Goal: Task Accomplishment & Management: Manage account settings

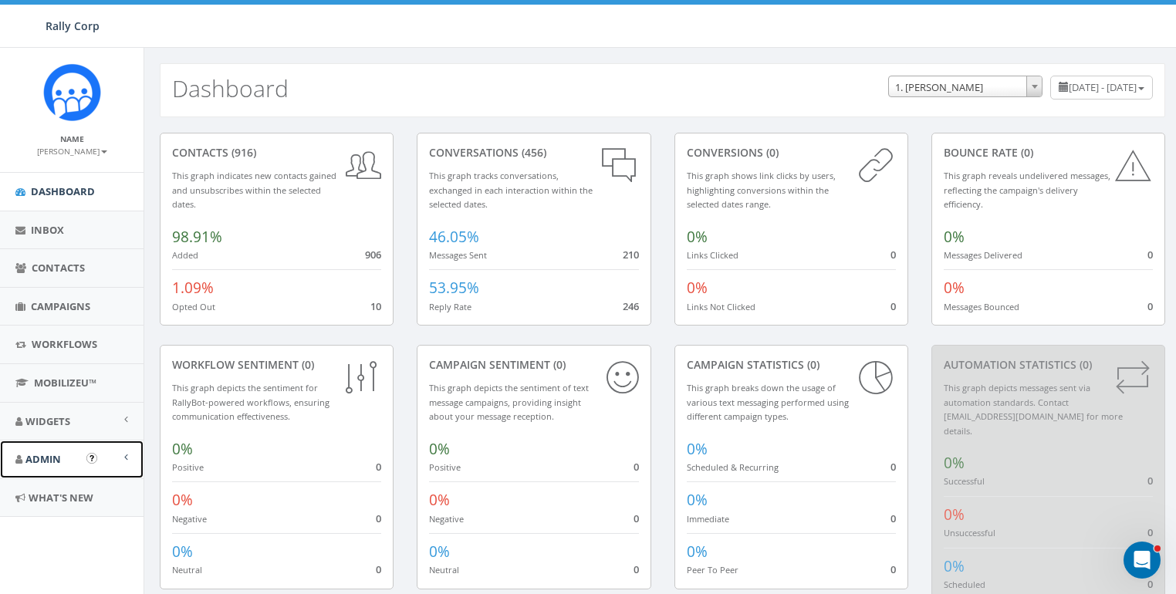
click at [39, 455] on span "Admin" at bounding box center [42, 459] width 35 height 14
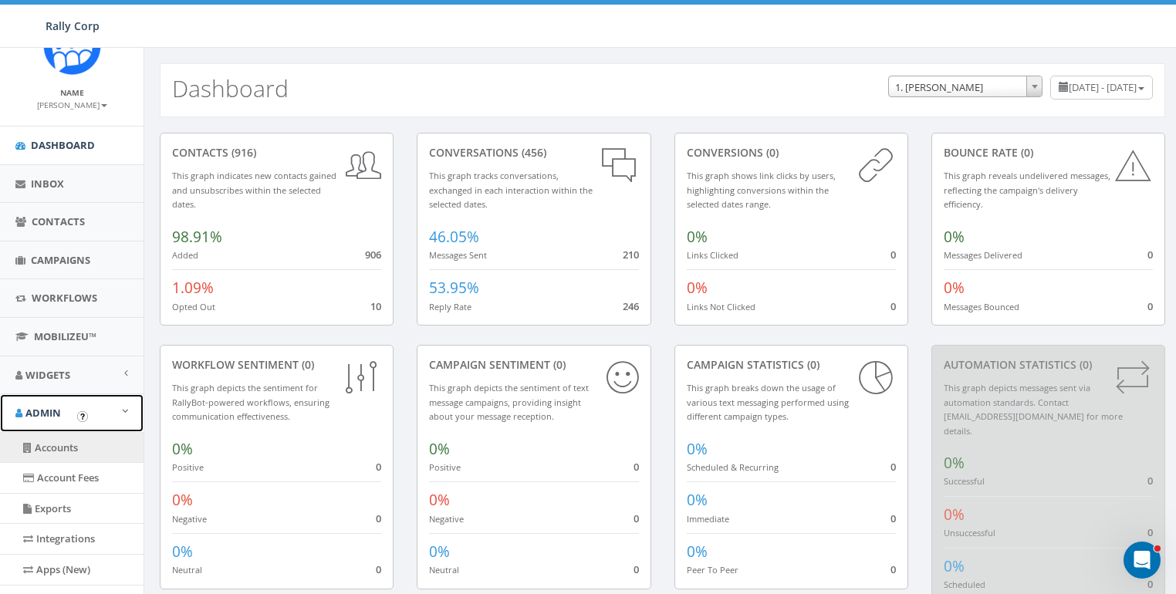
scroll to position [57, 0]
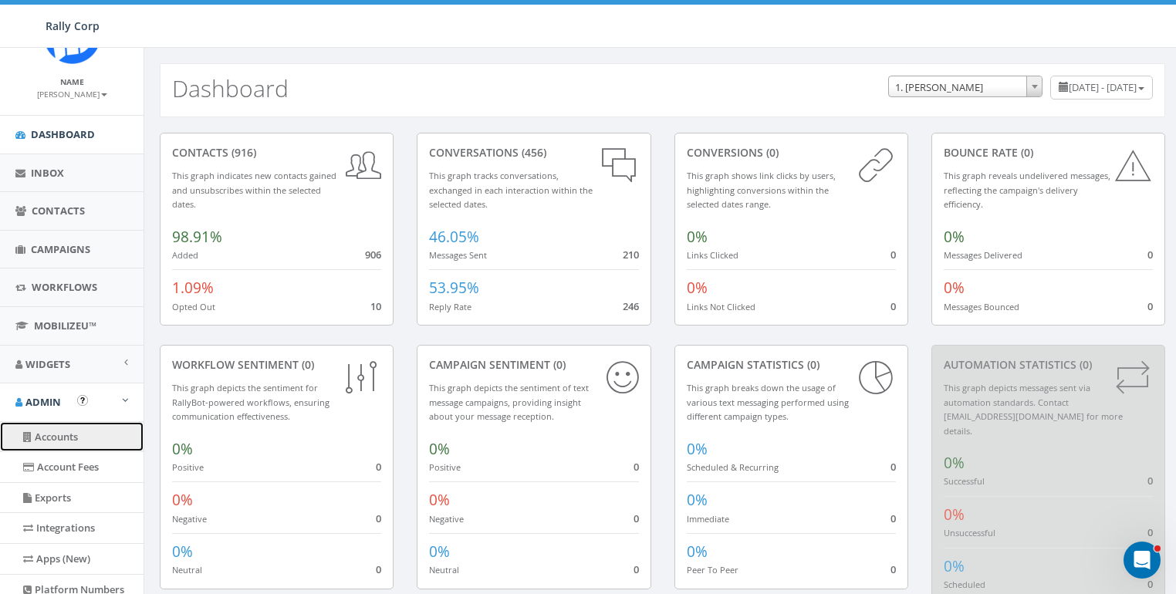
click at [68, 444] on link "Accounts" at bounding box center [71, 437] width 143 height 30
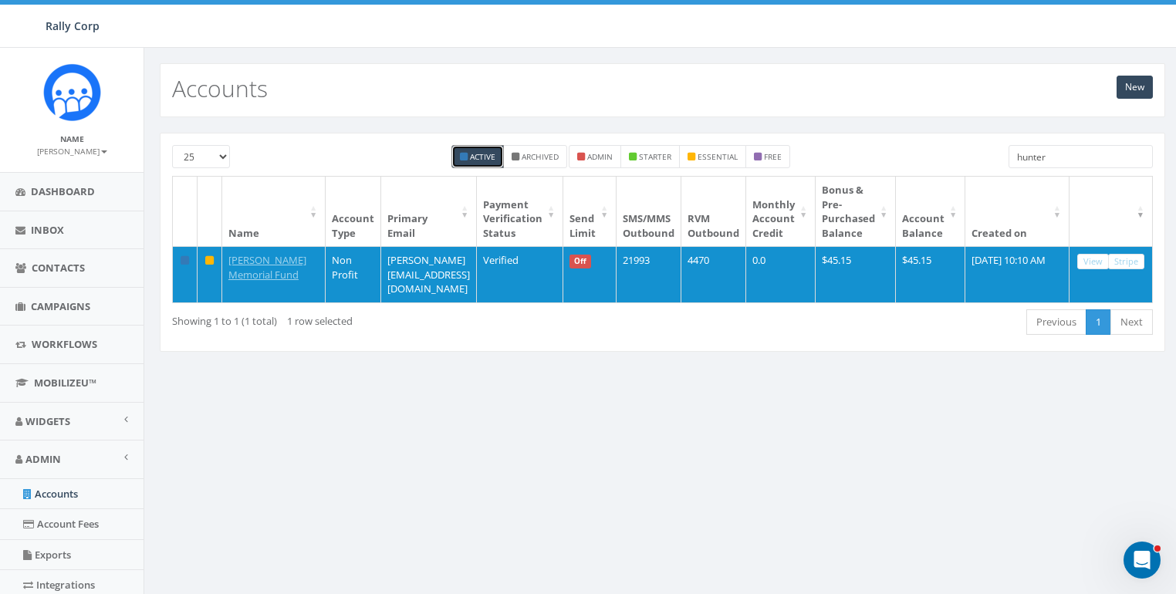
click at [501, 386] on div "25 50 100 Active Archived admin starter essential free hunter Name Account Type…" at bounding box center [662, 251] width 1036 height 269
click at [359, 408] on div "New Accounts 25 50 100 Active Archived admin starter essential free hunter Name…" at bounding box center [661, 486] width 1037 height 876
click at [1066, 155] on input "hunter" at bounding box center [1080, 156] width 144 height 23
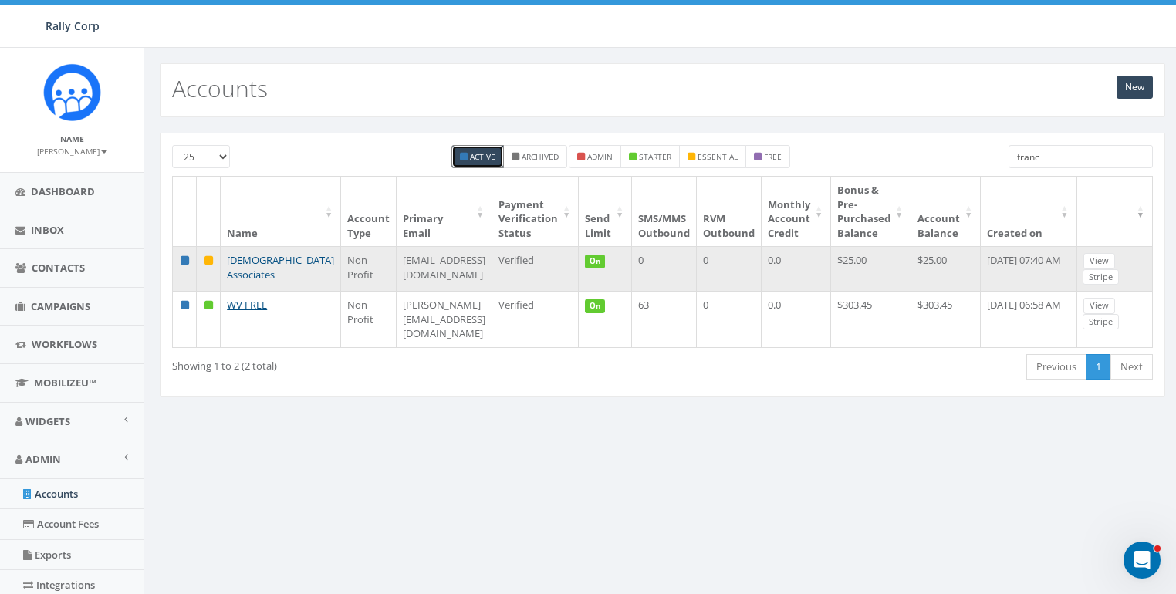
type input "franc"
click at [253, 263] on link "[DEMOGRAPHIC_DATA] Associates" at bounding box center [280, 267] width 107 height 29
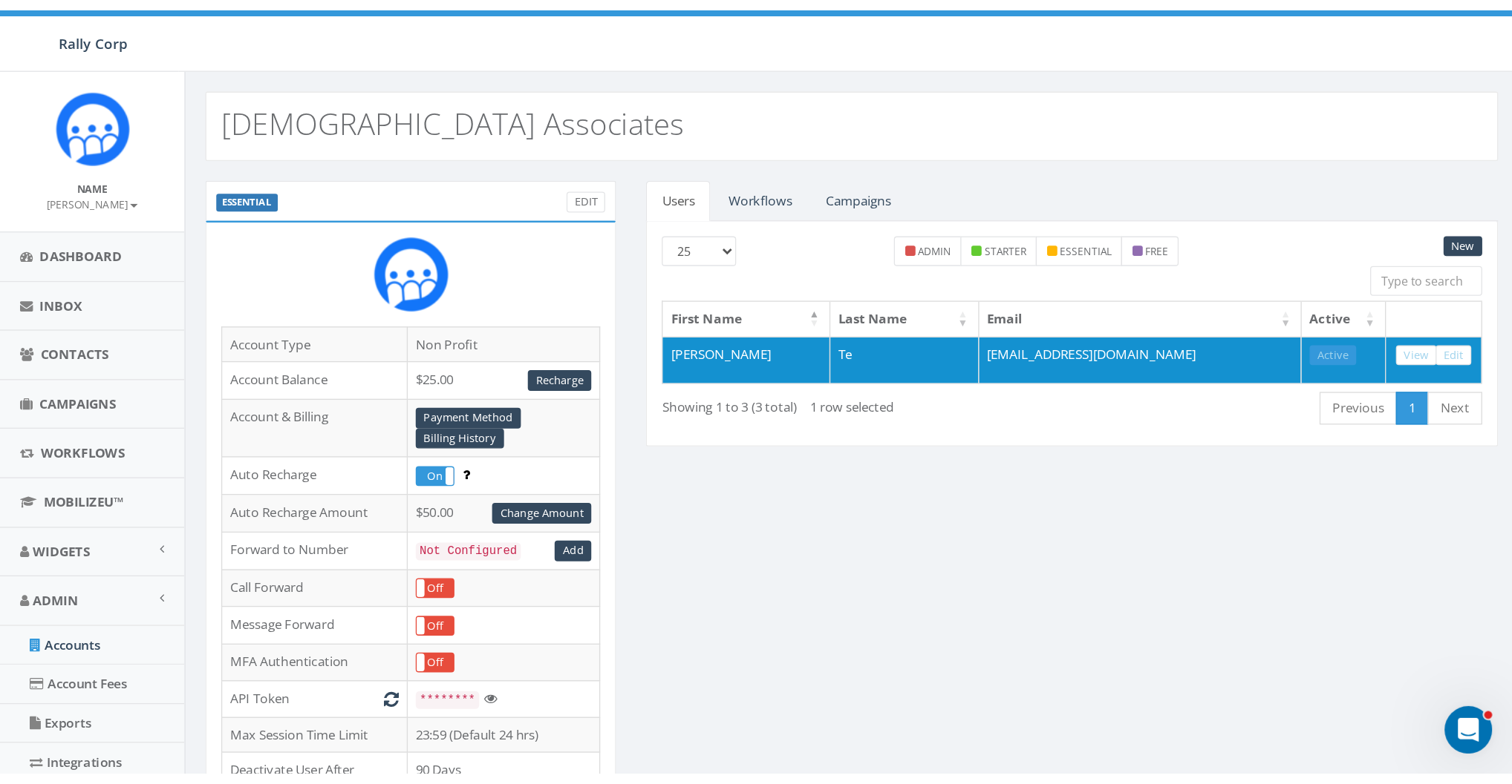
scroll to position [2, 0]
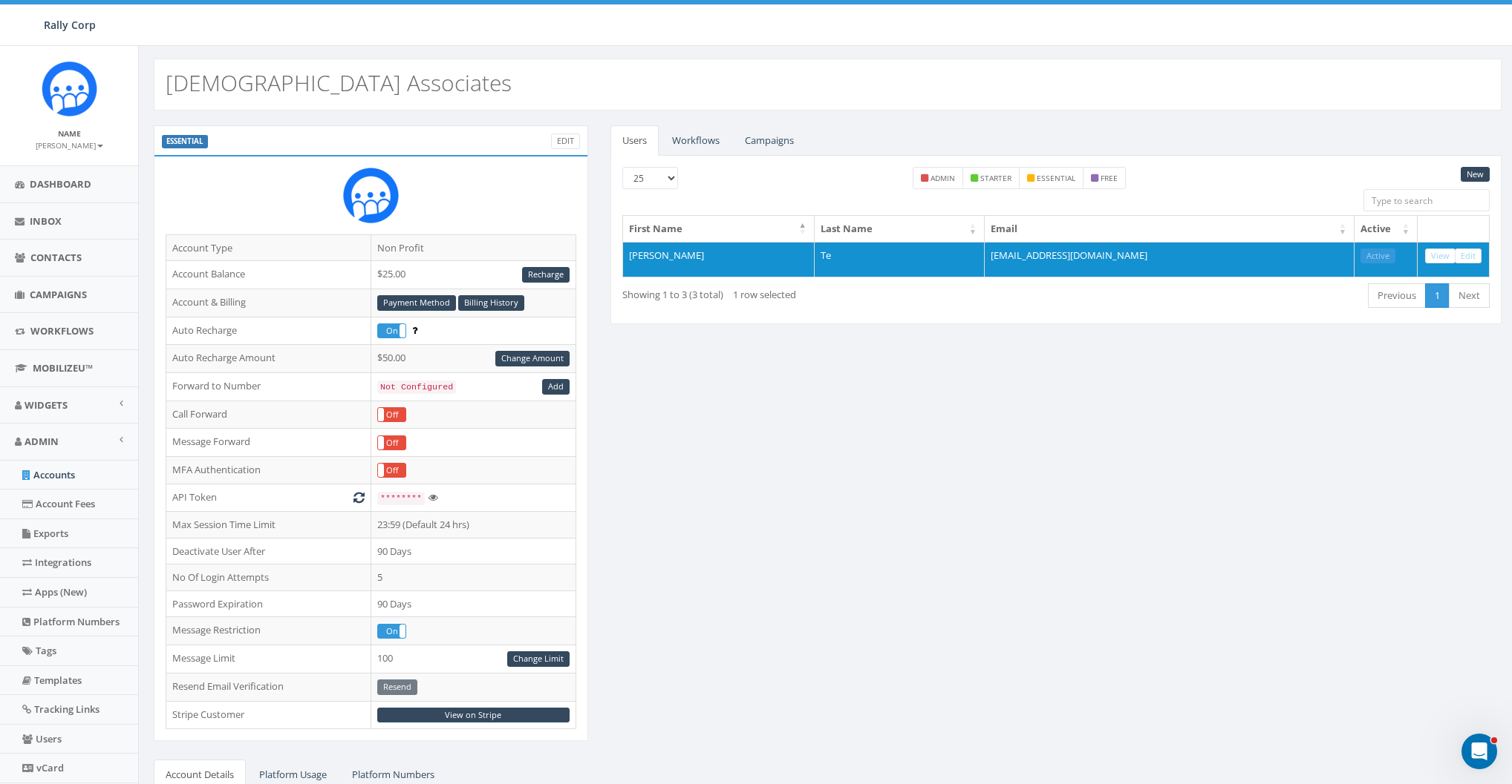
click at [775, 517] on div "ESSENTIAL Edit Account Type Non Profit Account Balance $25.00 Recharge Account …" at bounding box center [827, 580] width 1370 height 910
click at [1131, 251] on link "View" at bounding box center [1440, 256] width 31 height 15
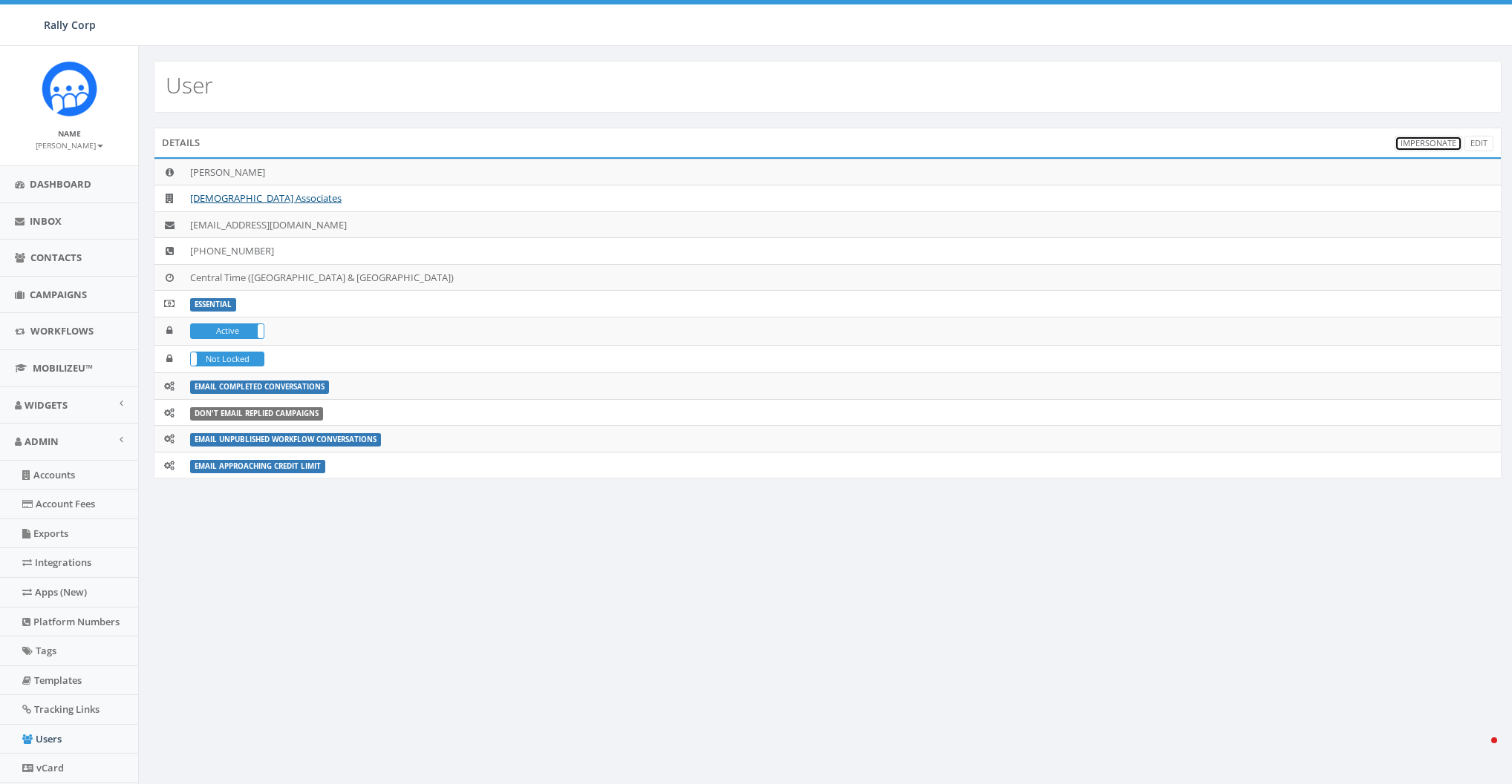
click at [1422, 139] on link "Impersonate" at bounding box center [1428, 143] width 67 height 15
